Goal: Complete application form: Complete application form

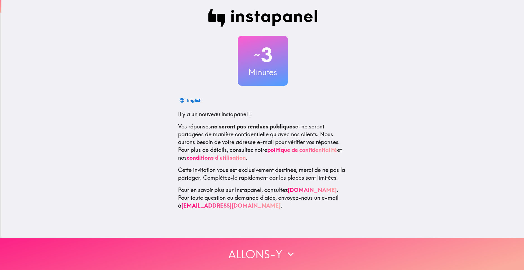
click at [276, 245] on button "Allons-y" at bounding box center [262, 254] width 524 height 32
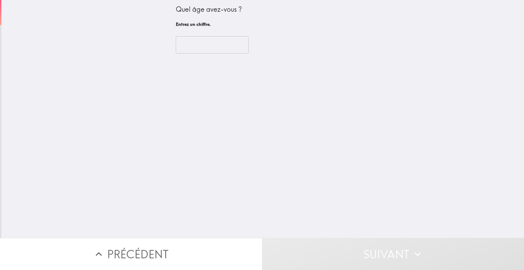
click at [211, 48] on input "number" at bounding box center [212, 44] width 73 height 17
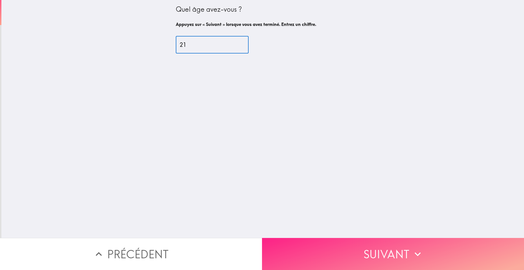
type input "21"
click at [412, 248] on icon "button" at bounding box center [418, 254] width 12 height 12
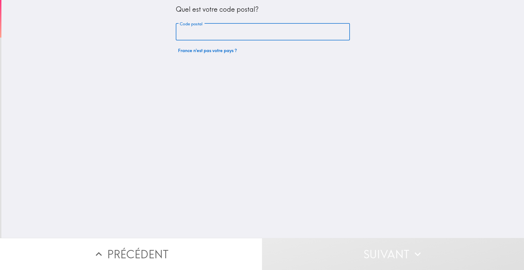
click at [228, 33] on input "Code postal" at bounding box center [263, 31] width 174 height 17
type input "21000"
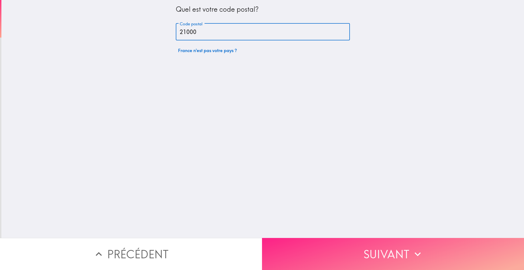
click at [361, 251] on button "Suivant" at bounding box center [393, 254] width 262 height 32
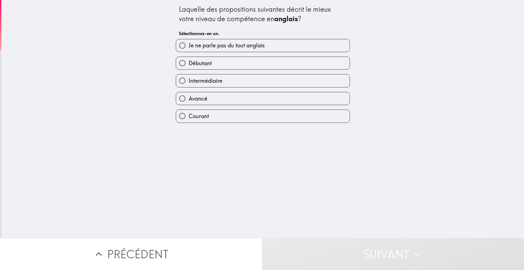
click at [212, 103] on label "Avancé" at bounding box center [263, 98] width 174 height 13
click at [189, 103] on input "Avancé" at bounding box center [182, 98] width 13 height 13
radio input "true"
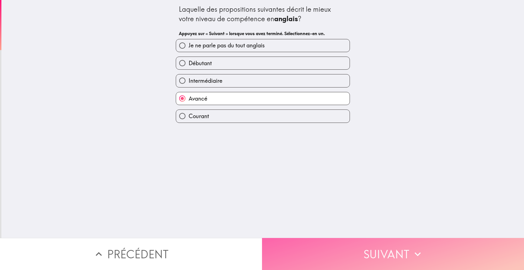
click at [353, 245] on button "Suivant" at bounding box center [393, 254] width 262 height 32
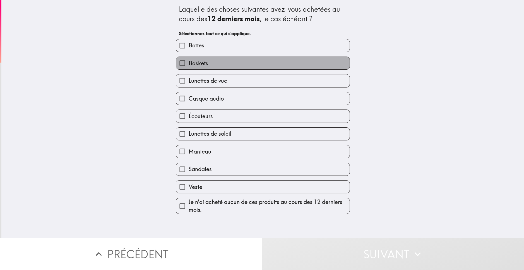
click at [210, 65] on label "Baskets" at bounding box center [263, 63] width 174 height 13
click at [189, 65] on input "Baskets" at bounding box center [182, 63] width 13 height 13
checkbox input "true"
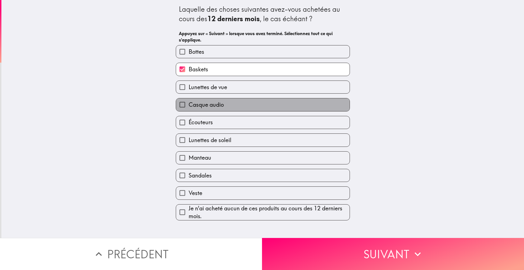
click at [212, 104] on span "Casque audio" at bounding box center [206, 105] width 35 height 8
click at [189, 104] on input "Casque audio" at bounding box center [182, 105] width 13 height 13
checkbox input "true"
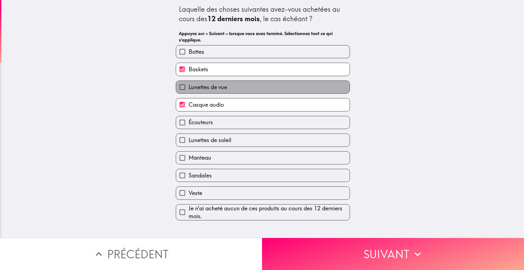
click at [220, 93] on label "Lunettes de vue" at bounding box center [263, 87] width 174 height 13
click at [189, 93] on input "Lunettes de vue" at bounding box center [182, 87] width 13 height 13
checkbox input "true"
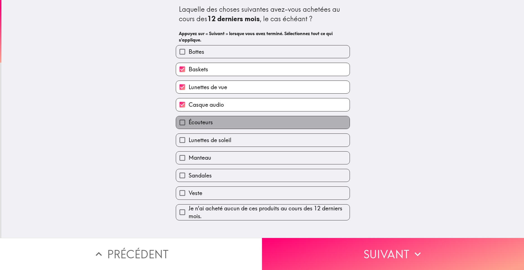
click at [216, 124] on label "Écouteurs" at bounding box center [263, 122] width 174 height 13
click at [189, 124] on input "Écouteurs" at bounding box center [182, 122] width 13 height 13
checkbox input "true"
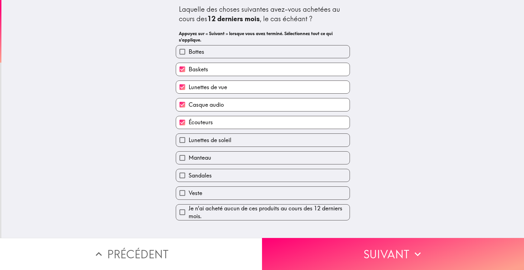
click at [243, 195] on label "Veste" at bounding box center [263, 193] width 174 height 13
click at [189, 195] on input "Veste" at bounding box center [182, 193] width 13 height 13
checkbox input "true"
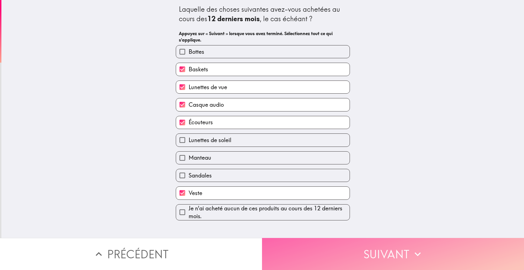
click at [337, 239] on button "Suivant" at bounding box center [393, 254] width 262 height 32
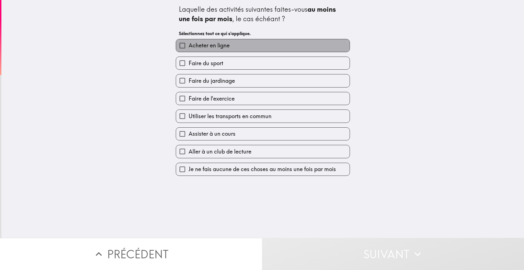
click at [234, 51] on label "Acheter en ligne" at bounding box center [263, 45] width 174 height 13
click at [189, 51] on input "Acheter en ligne" at bounding box center [182, 45] width 13 height 13
checkbox input "true"
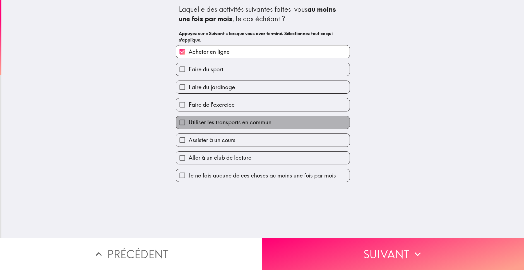
click at [226, 125] on span "Utiliser les transports en commun" at bounding box center [230, 123] width 83 height 8
click at [189, 125] on input "Utiliser les transports en commun" at bounding box center [182, 122] width 13 height 13
checkbox input "true"
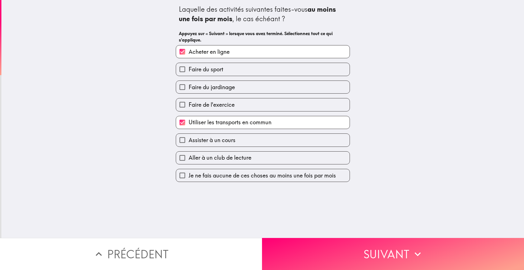
click at [221, 105] on span "Faire de l'exercice" at bounding box center [212, 105] width 46 height 8
click at [189, 105] on input "Faire de l'exercice" at bounding box center [182, 105] width 13 height 13
checkbox input "true"
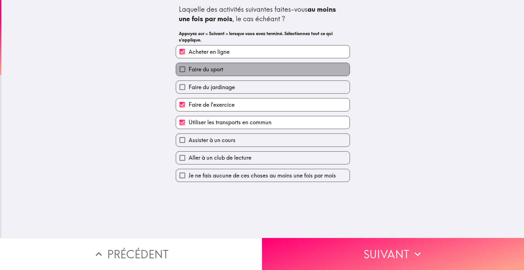
click at [222, 74] on label "Faire du sport" at bounding box center [263, 69] width 174 height 13
click at [189, 74] on input "Faire du sport" at bounding box center [182, 69] width 13 height 13
checkbox input "true"
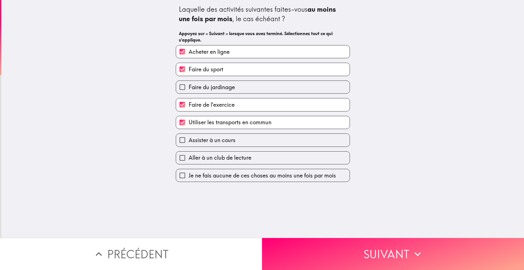
click at [325, 248] on button "Suivant" at bounding box center [393, 254] width 262 height 32
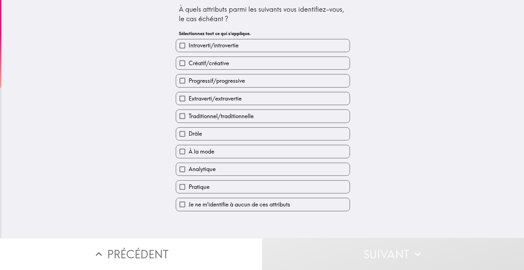
click at [236, 68] on label "Créatif/créative" at bounding box center [263, 63] width 174 height 13
click at [189, 68] on input "Créatif/créative" at bounding box center [182, 63] width 13 height 13
checkbox input "true"
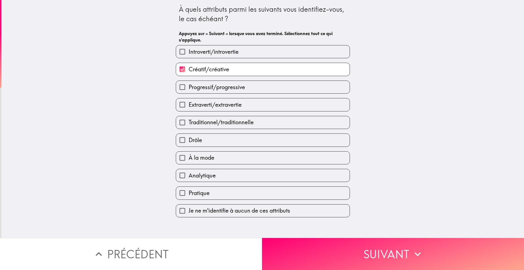
drag, startPoint x: 217, startPoint y: 167, endPoint x: 215, endPoint y: 164, distance: 3.0
click at [216, 165] on div "Analytique" at bounding box center [260, 174] width 179 height 18
click at [215, 164] on label "À la mode" at bounding box center [263, 158] width 174 height 13
click at [189, 164] on input "À la mode" at bounding box center [182, 158] width 13 height 13
checkbox input "true"
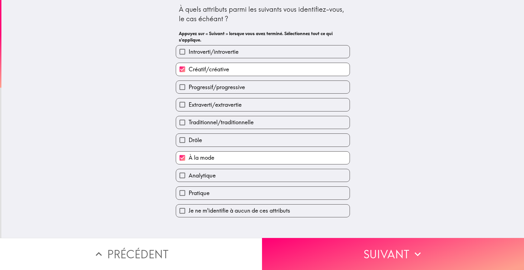
click at [224, 107] on span "Extraverti/extravertie" at bounding box center [215, 105] width 53 height 8
click at [189, 107] on input "Extraverti/extravertie" at bounding box center [182, 105] width 13 height 13
checkbox input "true"
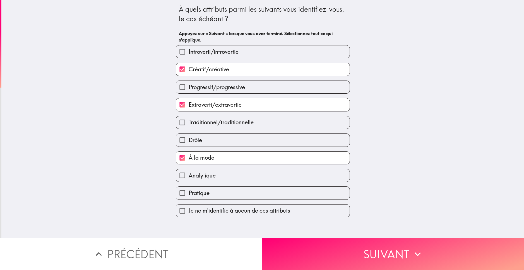
click at [215, 143] on label "Drôle" at bounding box center [263, 140] width 174 height 13
click at [189, 143] on input "Drôle" at bounding box center [182, 140] width 13 height 13
checkbox input "true"
click at [308, 244] on button "Suivant" at bounding box center [393, 254] width 262 height 32
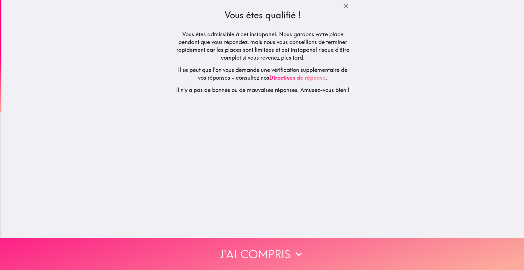
click at [304, 247] on button "J'ai compris" at bounding box center [262, 254] width 524 height 32
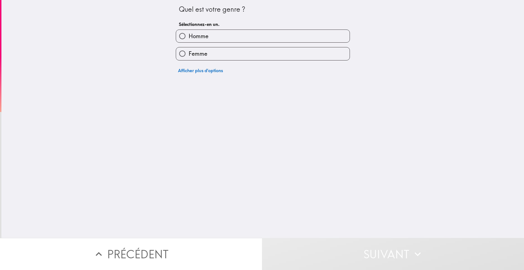
click at [207, 37] on label "Homme" at bounding box center [263, 36] width 174 height 13
click at [189, 37] on input "Homme" at bounding box center [182, 36] width 13 height 13
radio input "true"
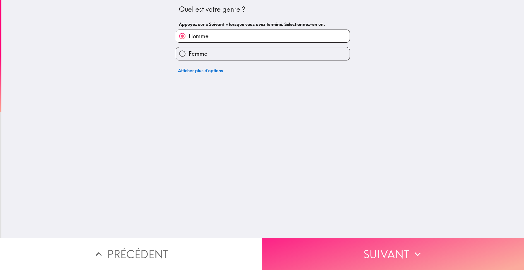
click at [353, 249] on button "Suivant" at bounding box center [393, 254] width 262 height 32
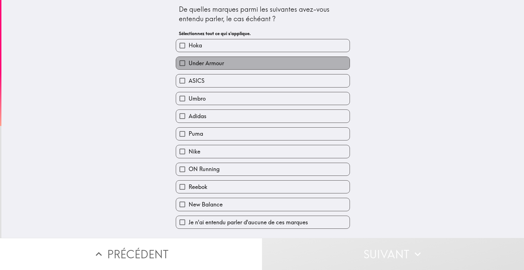
click at [210, 63] on span "Under Armour" at bounding box center [206, 63] width 35 height 8
click at [189, 63] on input "Under Armour" at bounding box center [182, 63] width 13 height 13
checkbox input "true"
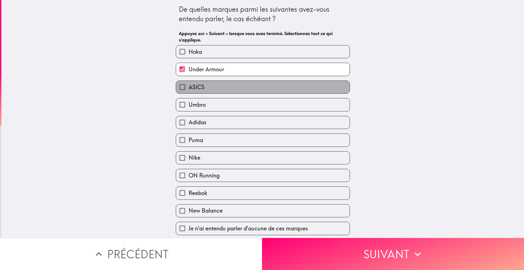
click at [210, 88] on label "ASICS" at bounding box center [263, 87] width 174 height 13
click at [189, 88] on input "ASICS" at bounding box center [182, 87] width 13 height 13
checkbox input "true"
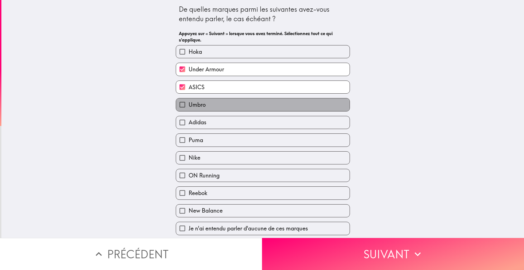
click at [211, 103] on label "Umbro" at bounding box center [263, 105] width 174 height 13
click at [189, 103] on input "Umbro" at bounding box center [182, 105] width 13 height 13
checkbox input "true"
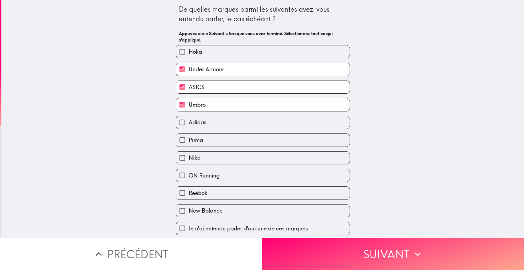
click at [211, 126] on label "Adidas" at bounding box center [263, 122] width 174 height 13
click at [189, 126] on input "Adidas" at bounding box center [182, 122] width 13 height 13
checkbox input "true"
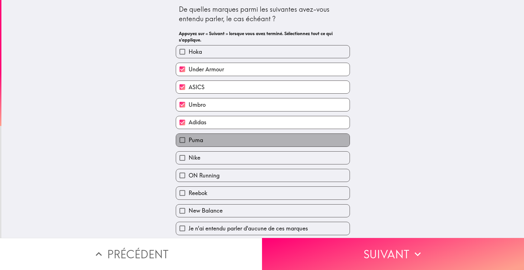
click at [209, 143] on label "Puma" at bounding box center [263, 140] width 174 height 13
click at [189, 143] on input "Puma" at bounding box center [182, 140] width 13 height 13
checkbox input "true"
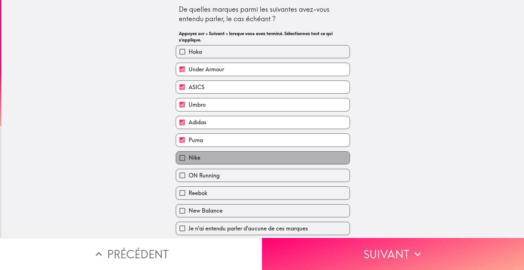
click at [210, 160] on label "Nike" at bounding box center [263, 158] width 174 height 13
click at [189, 160] on input "Nike" at bounding box center [182, 158] width 13 height 13
checkbox input "true"
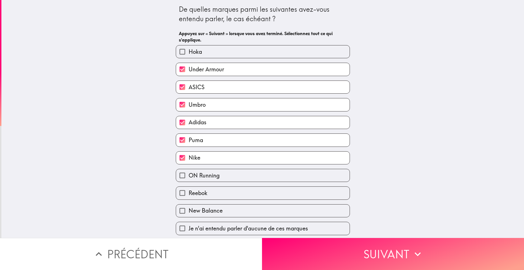
scroll to position [1, 0]
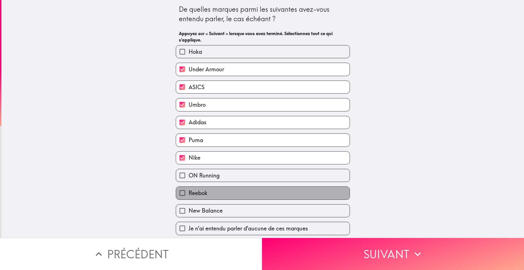
click at [220, 192] on label "Reebok" at bounding box center [263, 193] width 174 height 13
click at [189, 192] on input "Reebok" at bounding box center [182, 193] width 13 height 13
checkbox input "true"
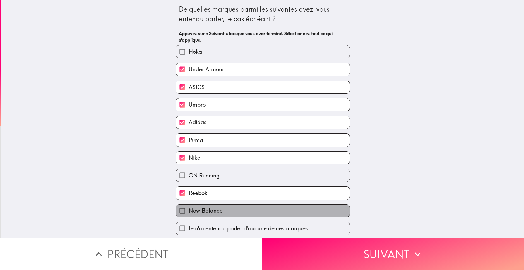
click at [315, 215] on label "New Balance" at bounding box center [263, 211] width 174 height 13
click at [189, 215] on input "New Balance" at bounding box center [182, 211] width 13 height 13
checkbox input "true"
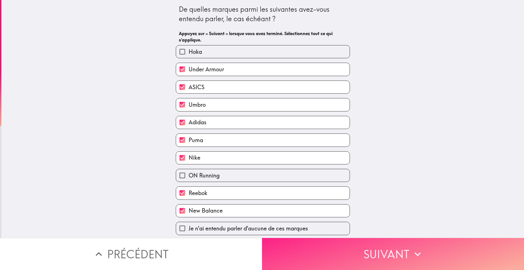
click at [343, 247] on button "Suivant" at bounding box center [393, 254] width 262 height 32
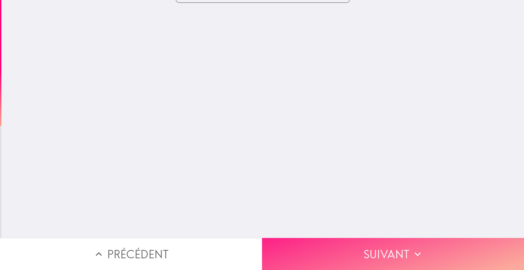
scroll to position [0, 0]
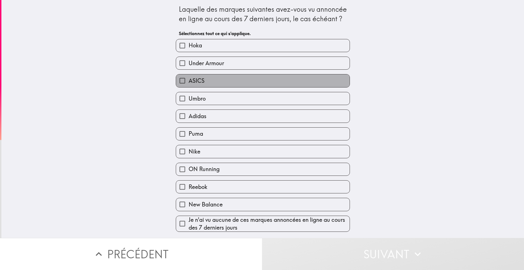
click at [203, 82] on label "ASICS" at bounding box center [263, 81] width 174 height 13
click at [189, 82] on input "ASICS" at bounding box center [182, 81] width 13 height 13
checkbox input "true"
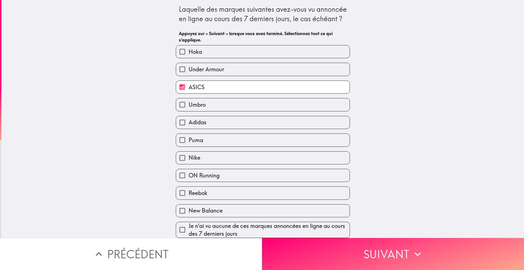
click at [205, 126] on label "Adidas" at bounding box center [263, 122] width 174 height 13
click at [189, 126] on input "Adidas" at bounding box center [182, 122] width 13 height 13
checkbox input "true"
click at [206, 140] on label "Puma" at bounding box center [263, 140] width 174 height 13
click at [189, 140] on input "Puma" at bounding box center [182, 140] width 13 height 13
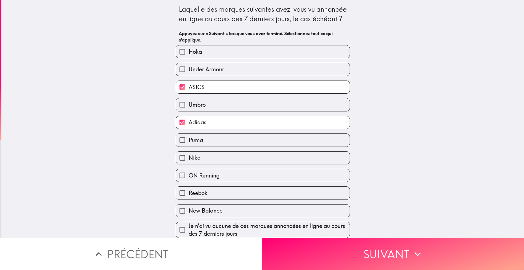
checkbox input "true"
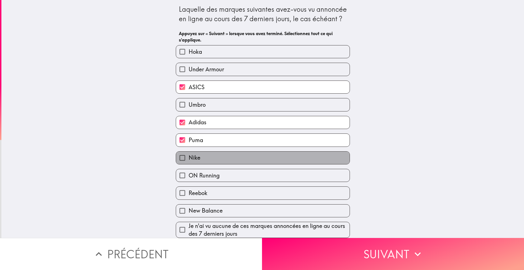
click at [207, 158] on label "Nike" at bounding box center [263, 158] width 174 height 13
click at [189, 158] on input "Nike" at bounding box center [182, 158] width 13 height 13
checkbox input "true"
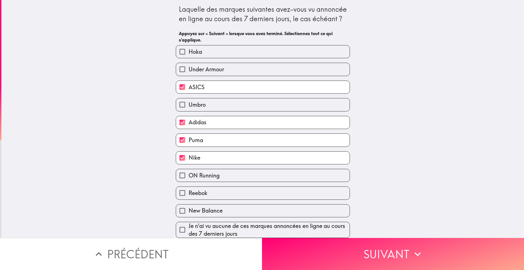
click at [210, 195] on label "Reebok" at bounding box center [263, 193] width 174 height 13
click at [189, 195] on input "Reebok" at bounding box center [182, 193] width 13 height 13
checkbox input "true"
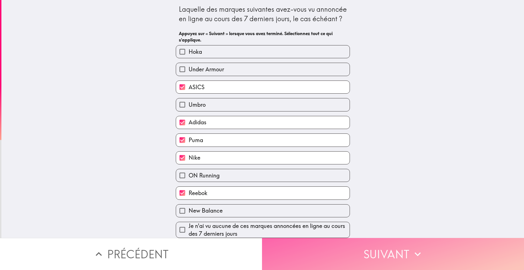
click at [314, 248] on button "Suivant" at bounding box center [393, 254] width 262 height 32
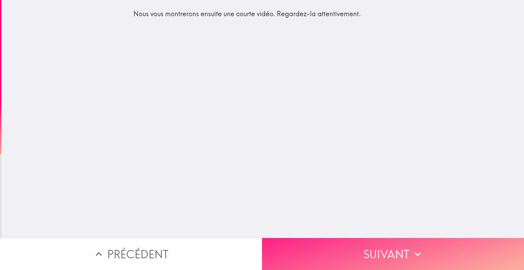
click at [342, 245] on button "Suivant" at bounding box center [393, 254] width 262 height 32
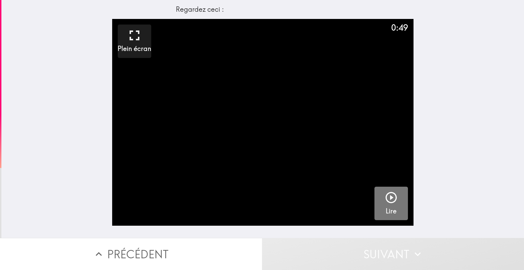
click at [387, 206] on div "button" at bounding box center [391, 199] width 13 height 16
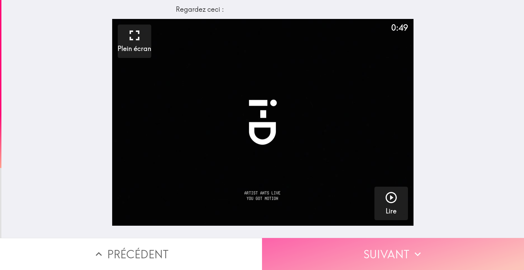
click at [360, 247] on button "Suivant" at bounding box center [393, 254] width 262 height 32
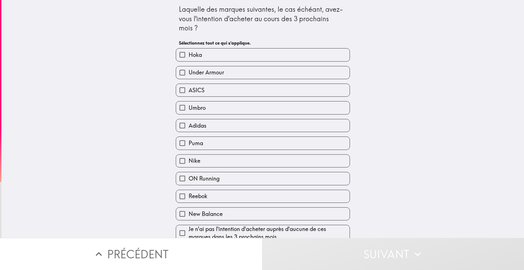
scroll to position [7, 0]
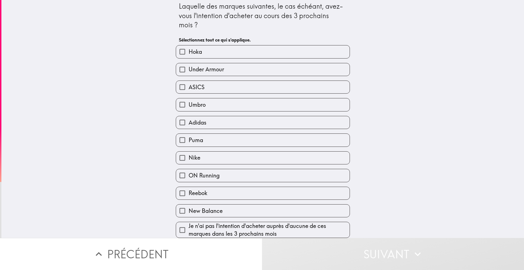
click at [199, 157] on label "Nike" at bounding box center [263, 158] width 174 height 13
click at [189, 157] on input "Nike" at bounding box center [182, 158] width 13 height 13
checkbox input "true"
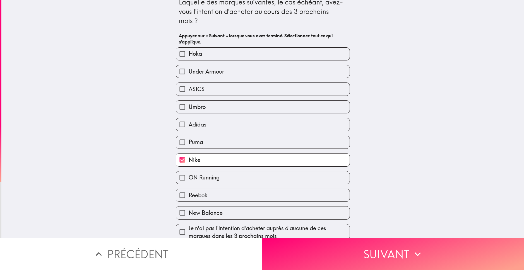
click at [208, 126] on label "Adidas" at bounding box center [263, 124] width 174 height 13
click at [189, 126] on input "Adidas" at bounding box center [182, 124] width 13 height 13
checkbox input "true"
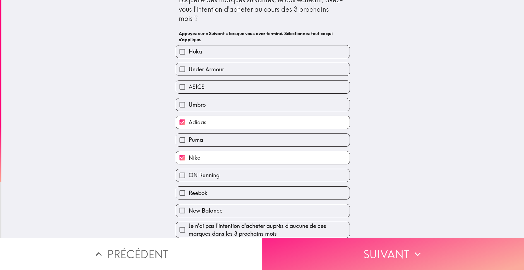
click at [333, 246] on button "Suivant" at bounding box center [393, 254] width 262 height 32
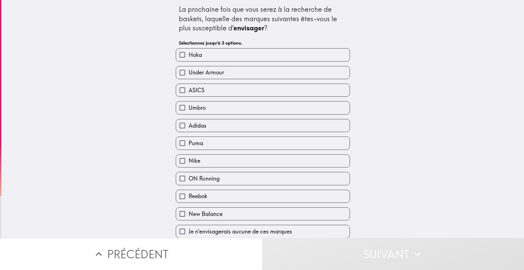
scroll to position [4, 0]
click at [205, 159] on label "Nike" at bounding box center [263, 161] width 174 height 13
click at [189, 159] on input "Nike" at bounding box center [182, 161] width 13 height 13
checkbox input "true"
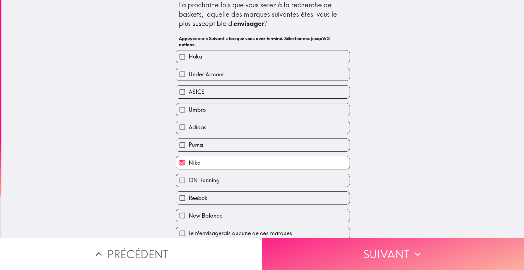
click at [311, 245] on button "Suivant" at bounding box center [393, 254] width 262 height 32
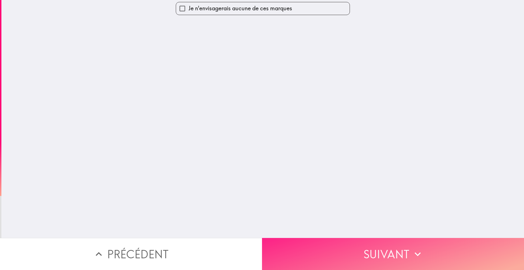
scroll to position [0, 0]
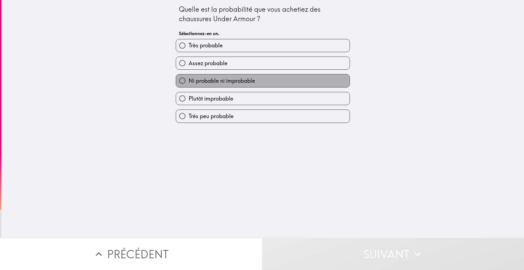
click at [231, 80] on span "Ni probable ni improbable" at bounding box center [222, 81] width 66 height 8
click at [189, 80] on input "Ni probable ni improbable" at bounding box center [182, 81] width 13 height 13
radio input "true"
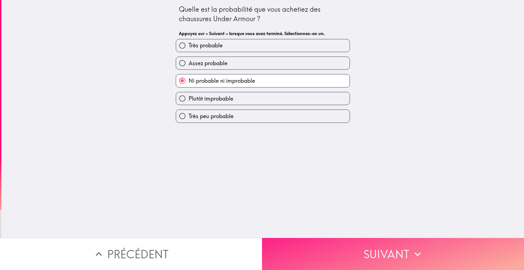
click at [336, 240] on button "Suivant" at bounding box center [393, 254] width 262 height 32
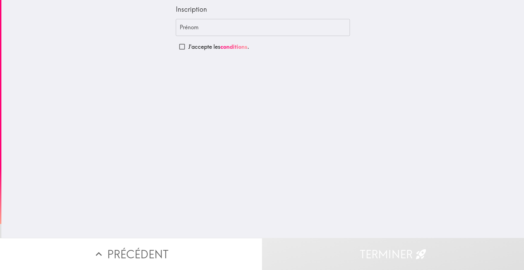
click at [206, 29] on input "Prénom" at bounding box center [263, 27] width 174 height 17
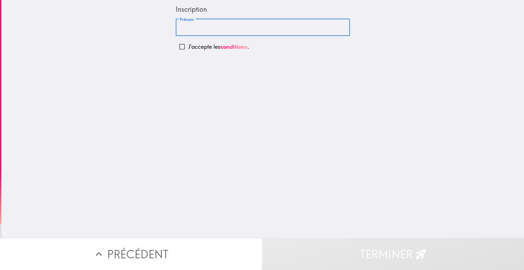
type input "[PERSON_NAME]"
click at [181, 50] on input "J'accepte les conditions ." at bounding box center [182, 46] width 13 height 13
checkbox input "true"
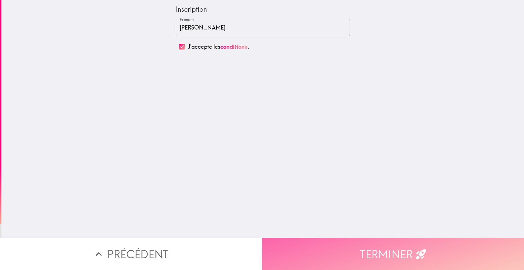
click at [343, 240] on button "Terminer" at bounding box center [393, 254] width 262 height 32
